Goal: Transaction & Acquisition: Purchase product/service

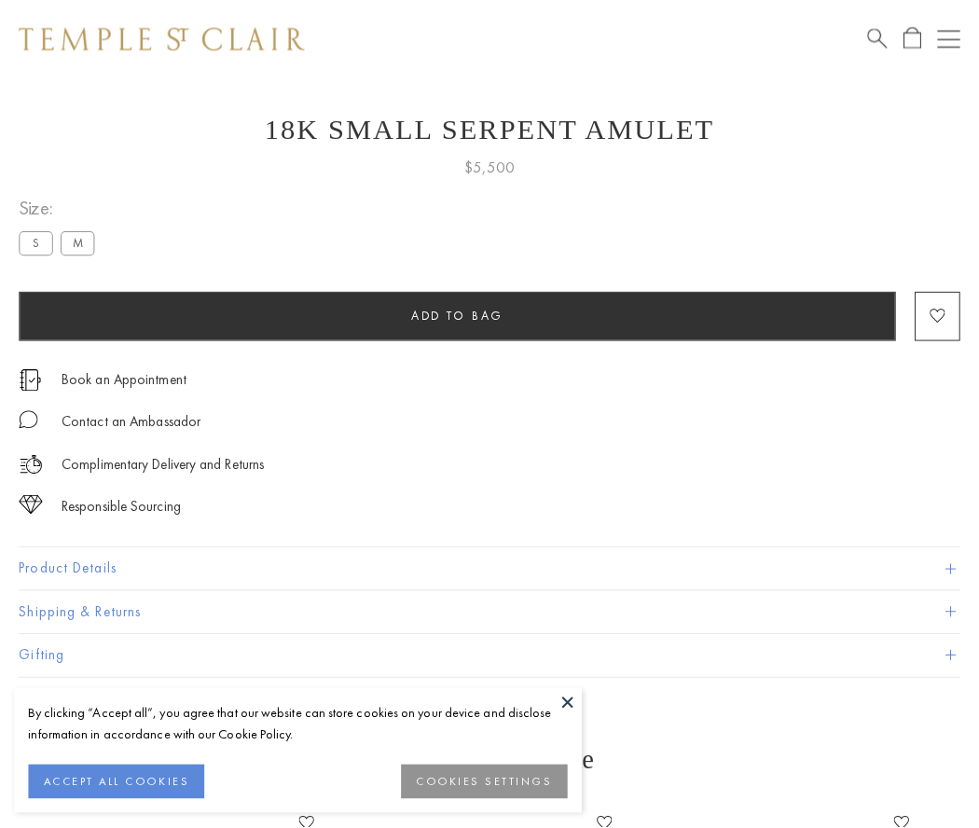
scroll to position [75, 0]
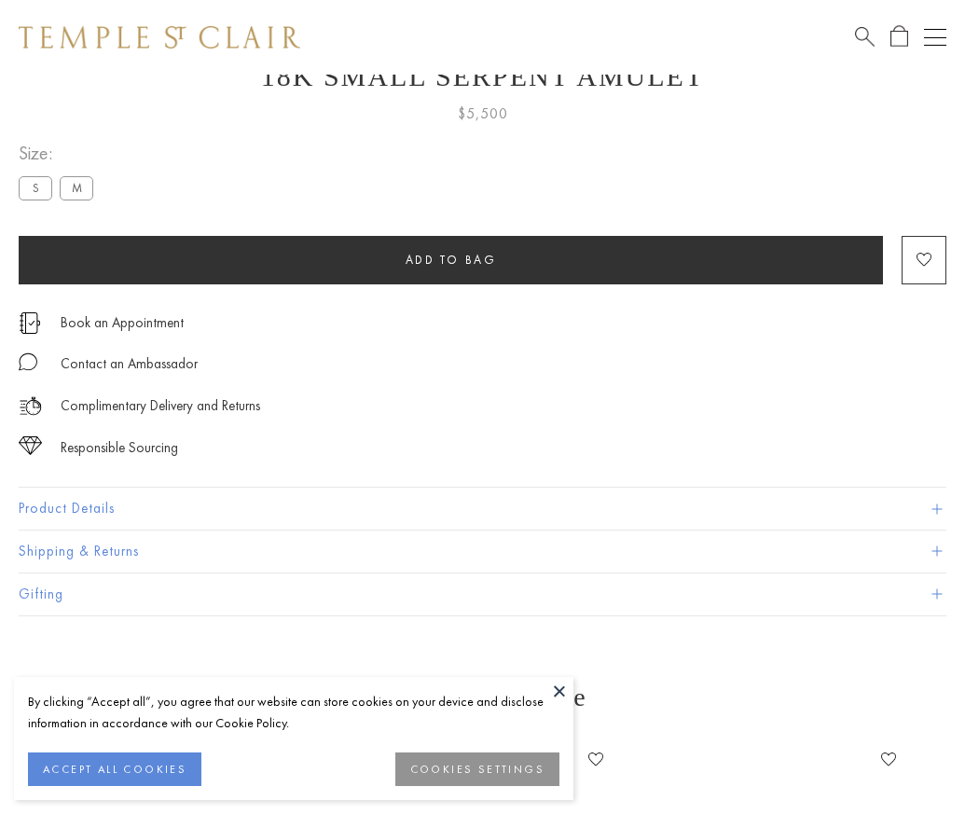
click at [450, 259] on span "Add to bag" at bounding box center [451, 260] width 91 height 16
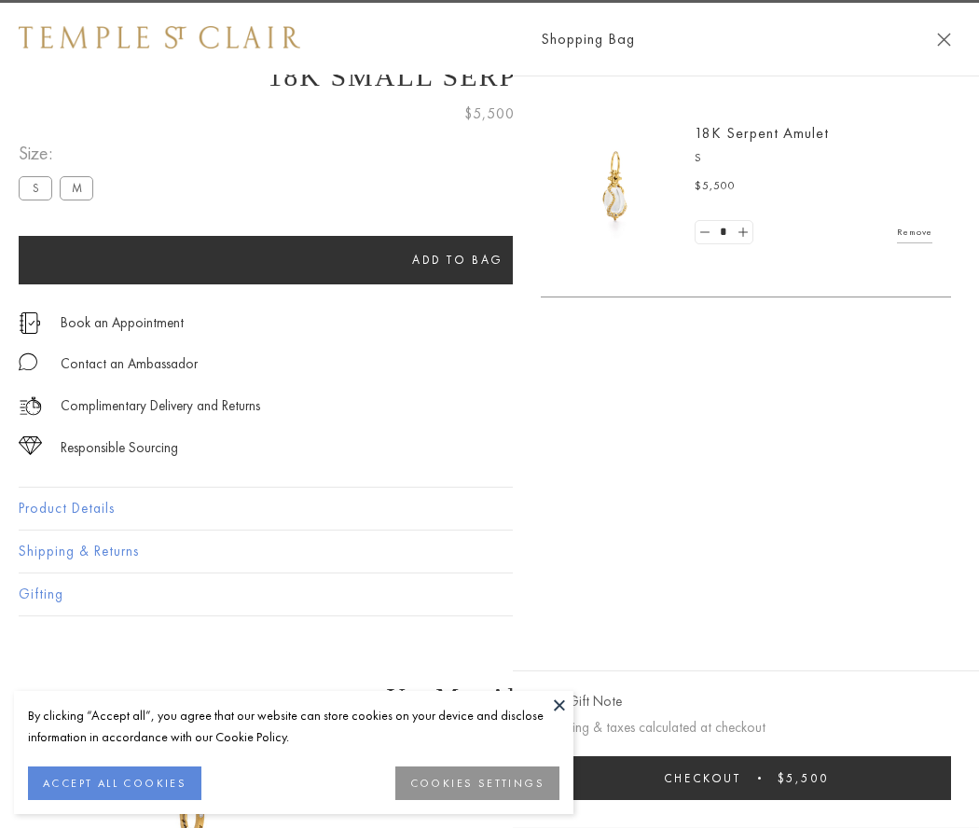
click at [951, 778] on button "Checkout $5,500" at bounding box center [746, 778] width 410 height 44
